Goal: Find specific page/section: Find specific page/section

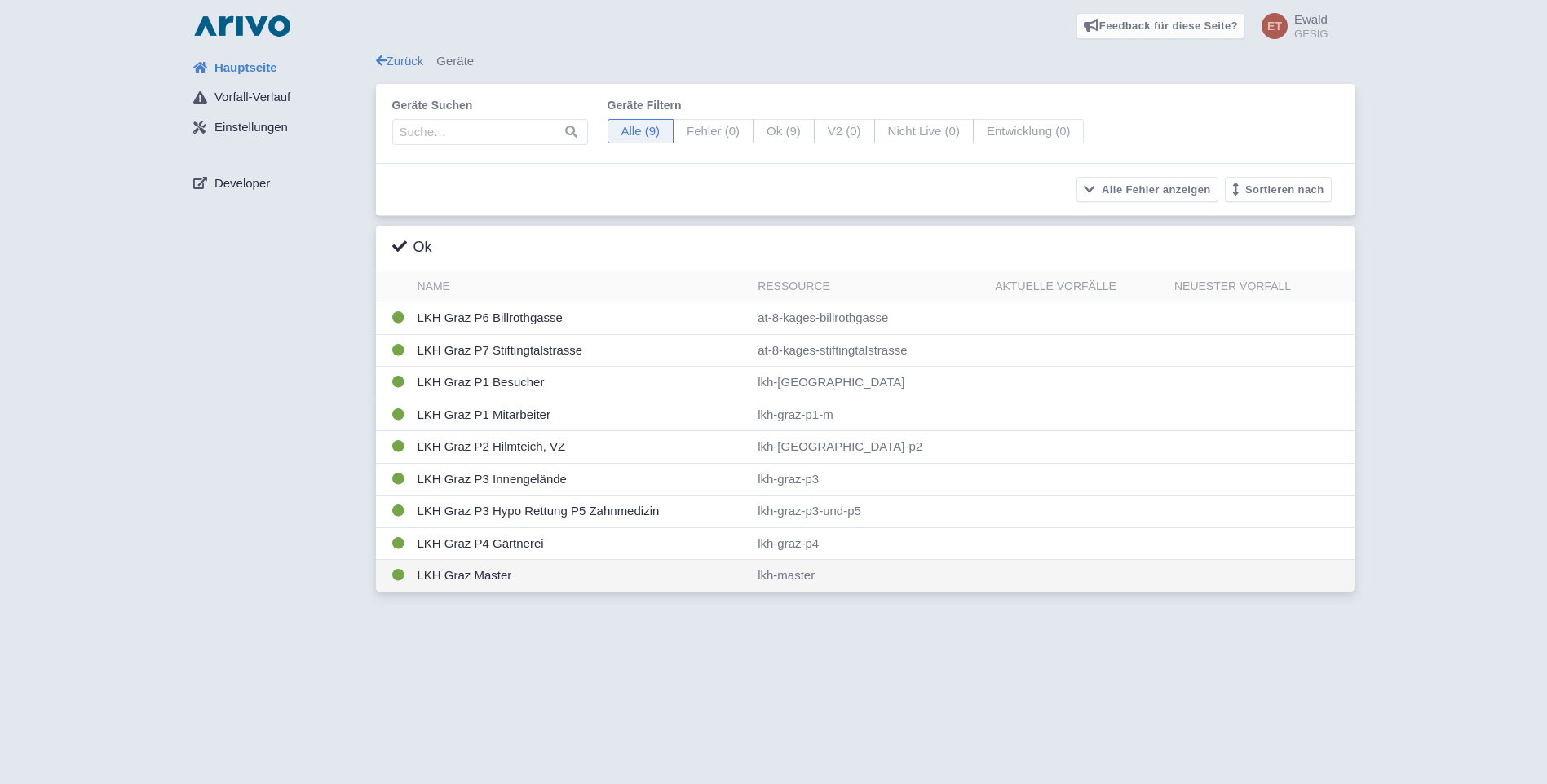
click at [492, 574] on td "LKH Graz Master" at bounding box center [580, 576] width 341 height 32
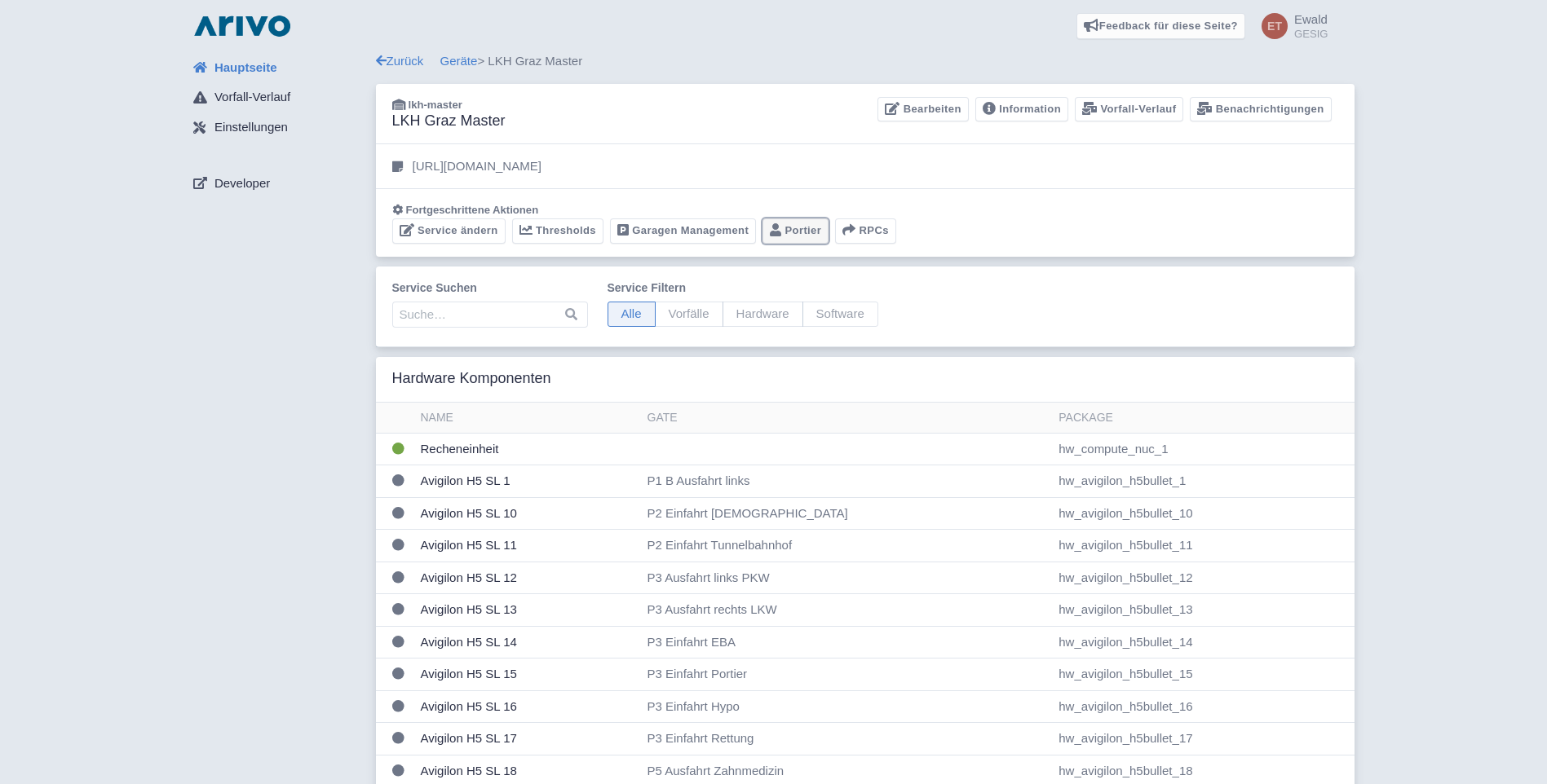
click at [795, 232] on link "Portier" at bounding box center [795, 231] width 66 height 25
